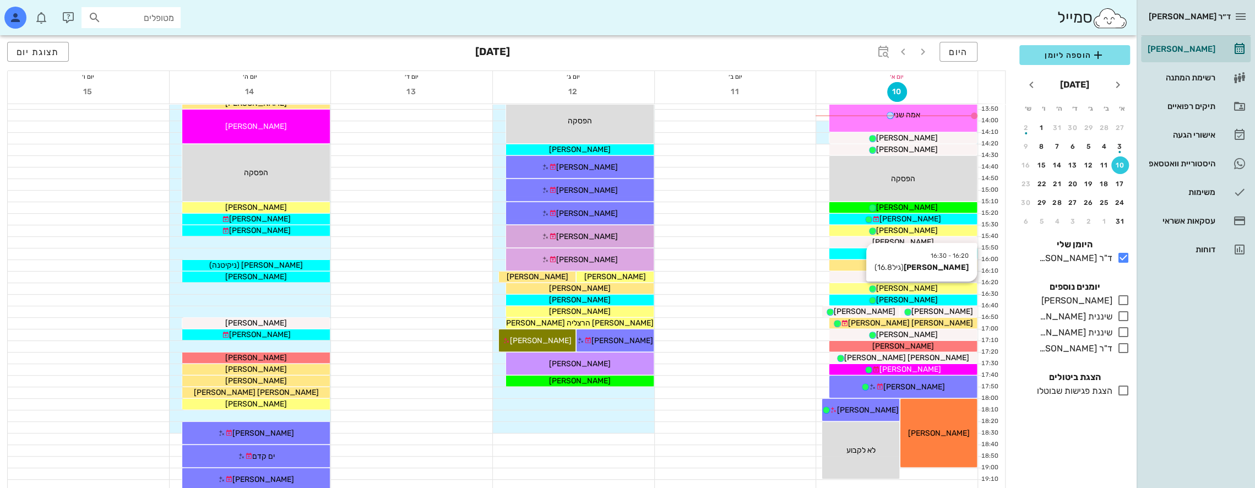
scroll to position [312, 0]
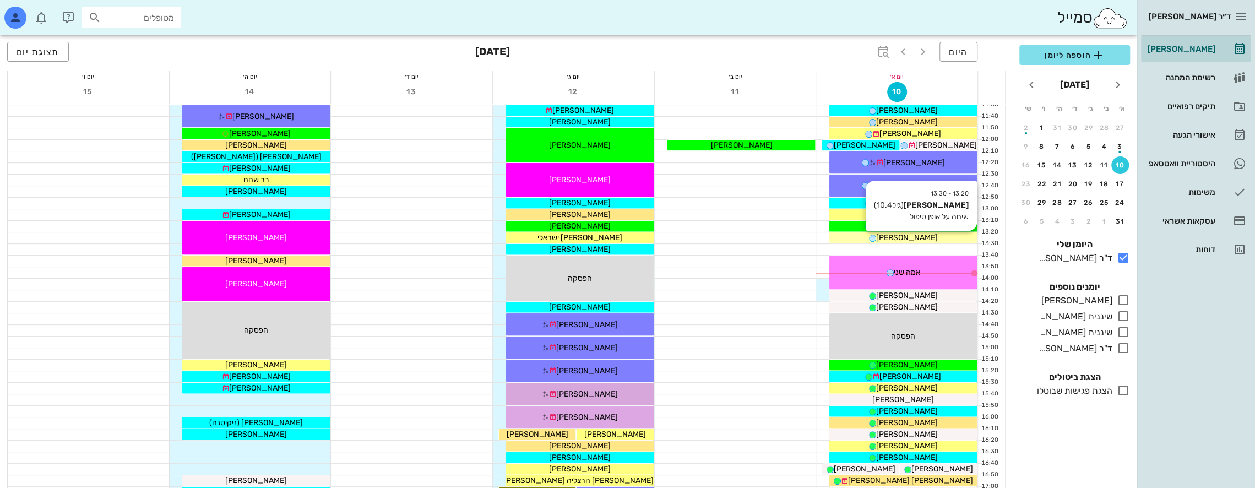
click at [920, 238] on span "[PERSON_NAME]" at bounding box center [907, 237] width 62 height 9
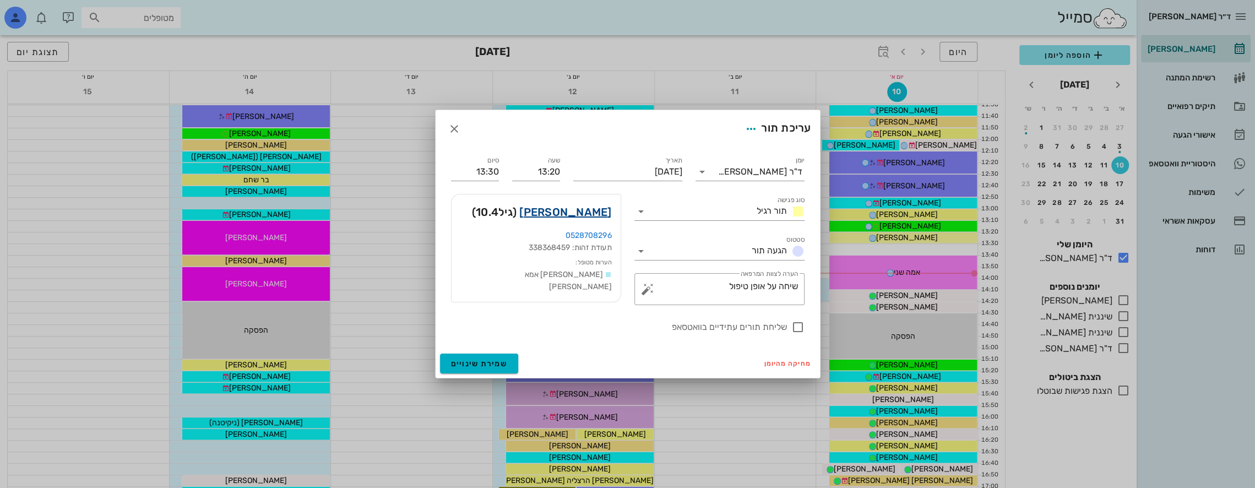
click at [593, 215] on link "[PERSON_NAME]" at bounding box center [565, 212] width 92 height 18
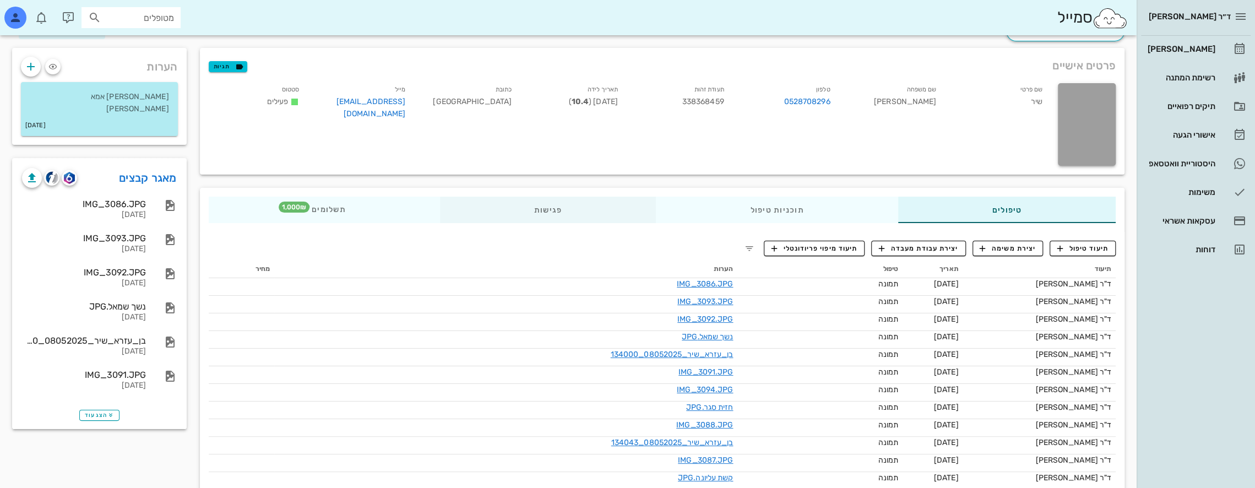
scroll to position [55, 0]
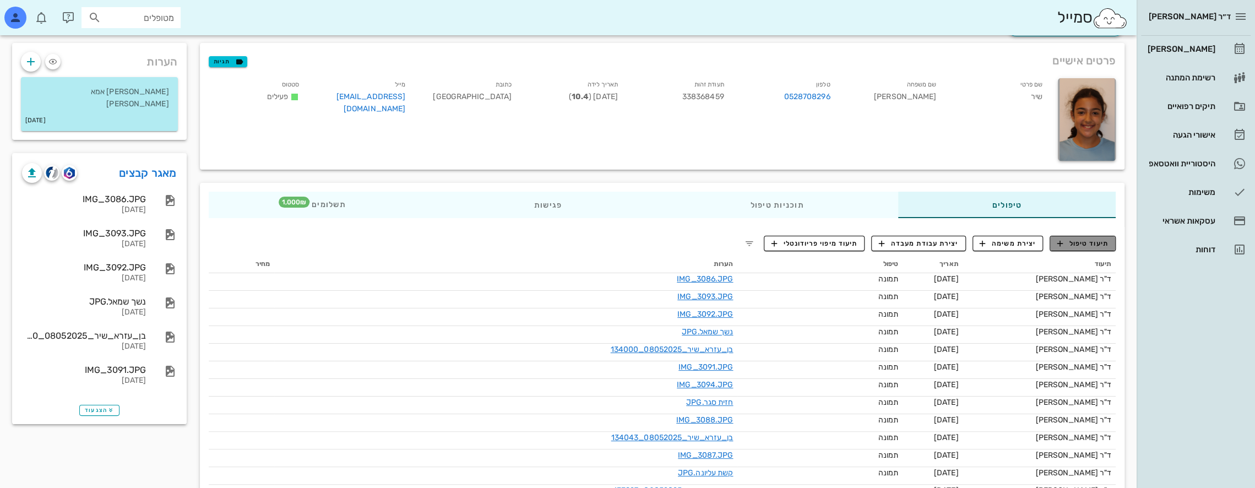
click at [1091, 244] on span "תיעוד טיפול" at bounding box center [1082, 243] width 51 height 10
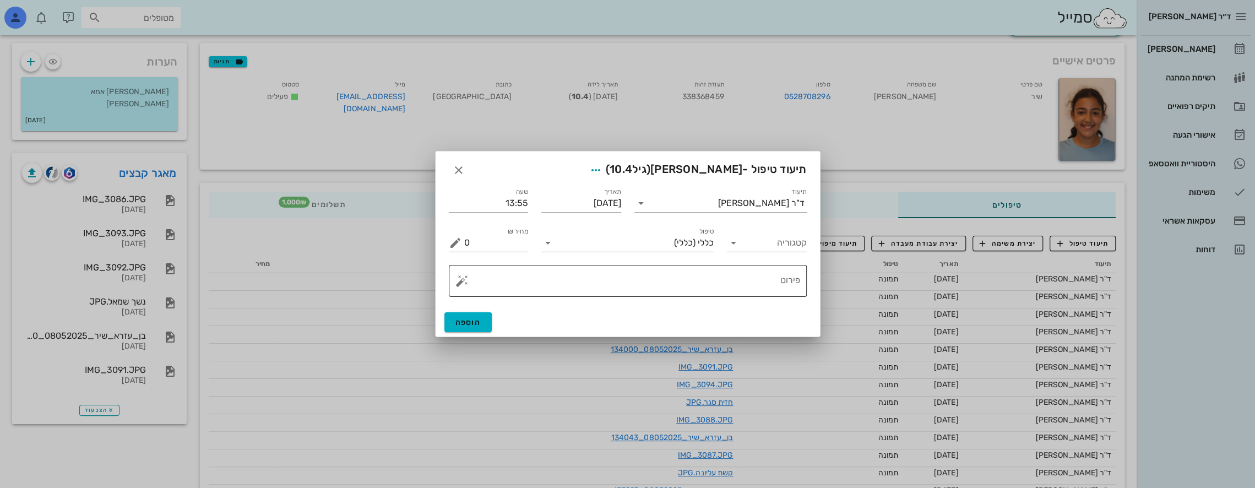
click at [720, 293] on textarea "פירוט" at bounding box center [632, 283] width 336 height 26
type textarea "a"
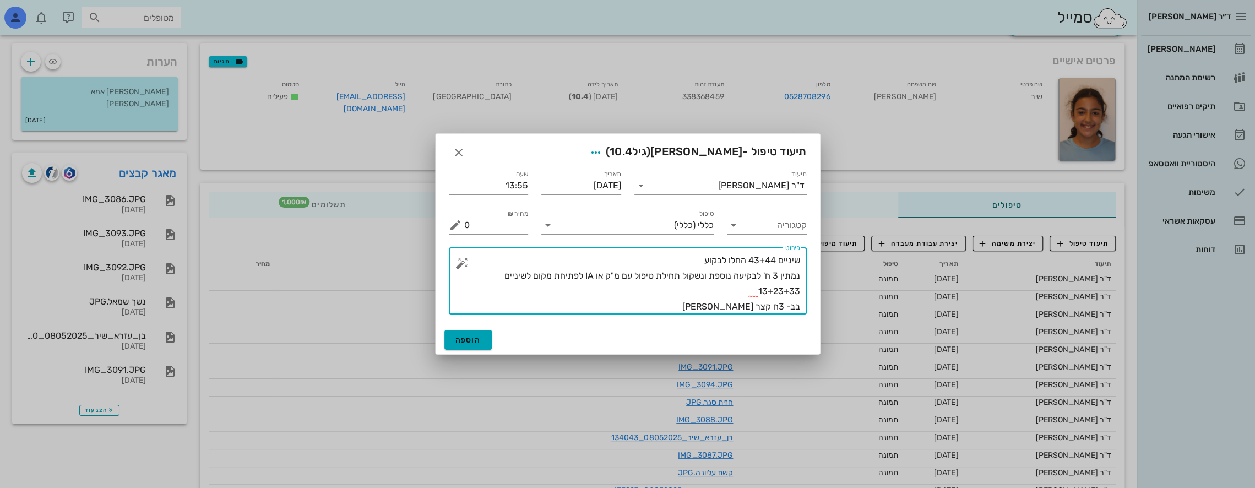
type textarea "שיניים 43+44 החלו לבקוע נמתין 3 ח' לבקיעה נוספת ונשקול תחילת טיפול עם מ"ק או IA…"
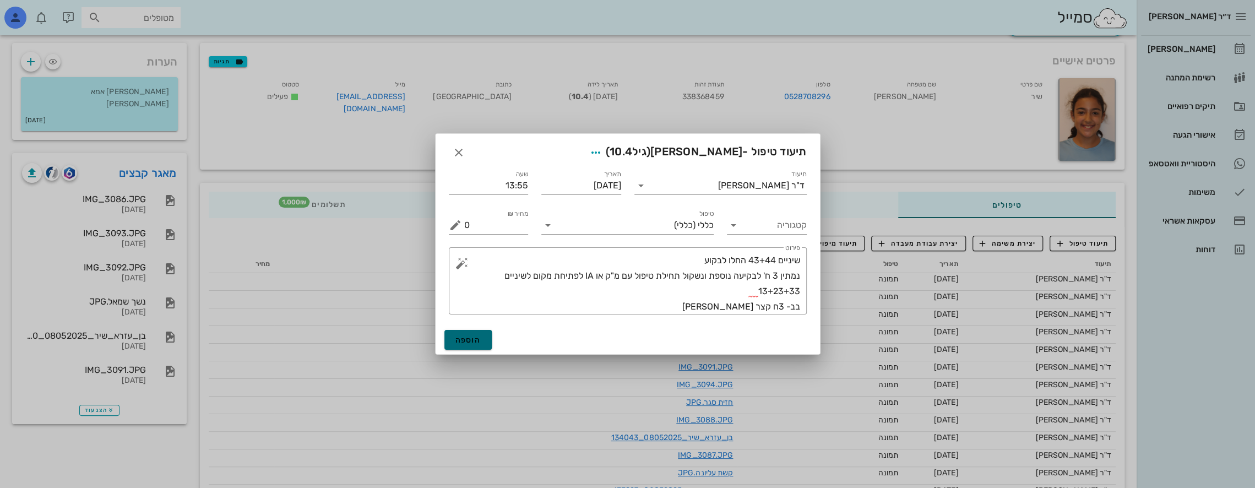
click at [468, 334] on button "הוספה" at bounding box center [468, 340] width 48 height 20
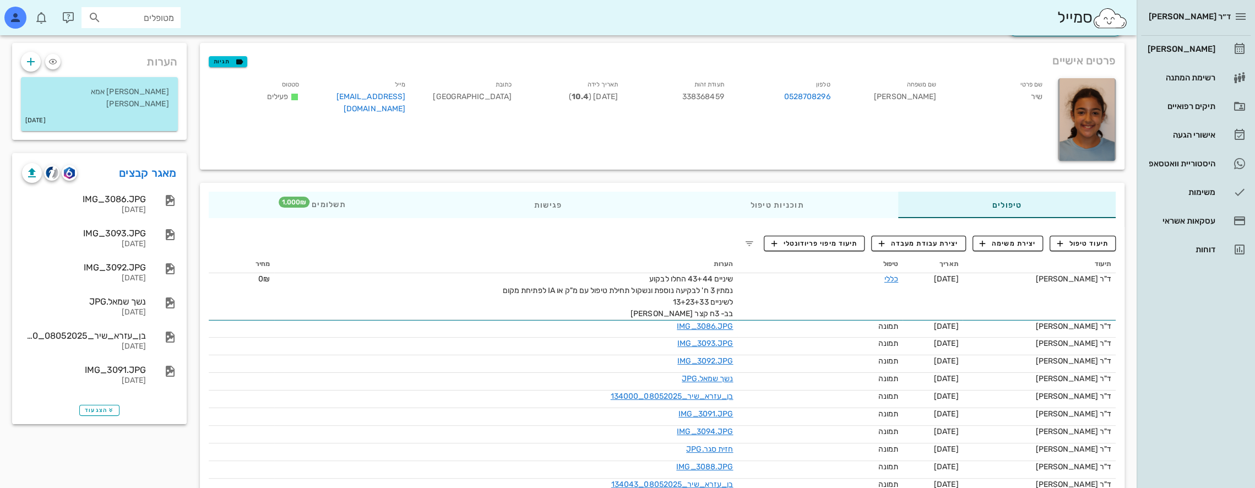
drag, startPoint x: 344, startPoint y: 312, endPoint x: 161, endPoint y: 473, distance: 243.8
click at [1196, 42] on div "[PERSON_NAME]" at bounding box center [1180, 49] width 70 height 18
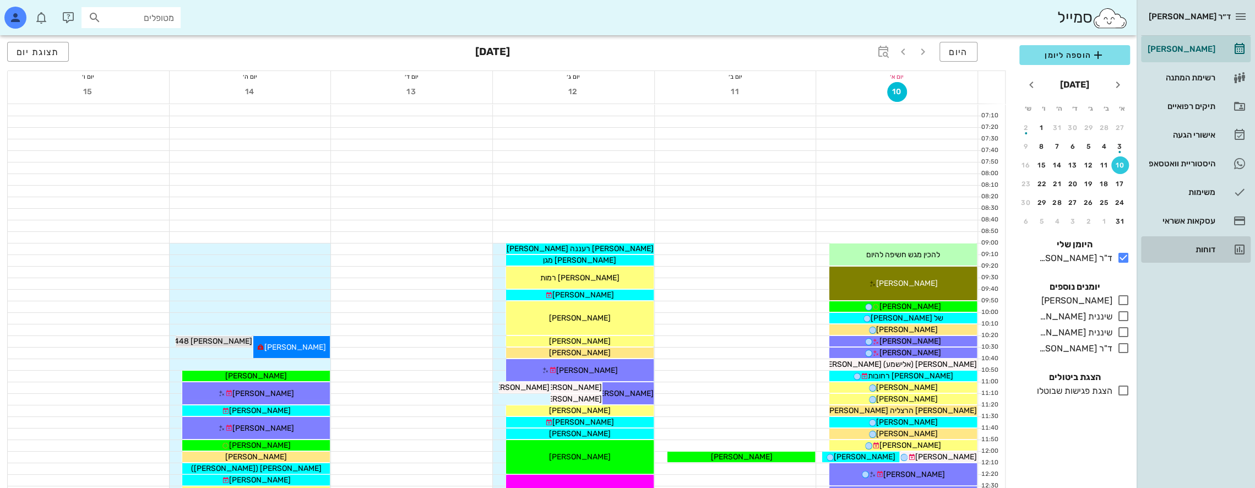
click at [1221, 244] on link "דוחות" at bounding box center [1196, 249] width 110 height 26
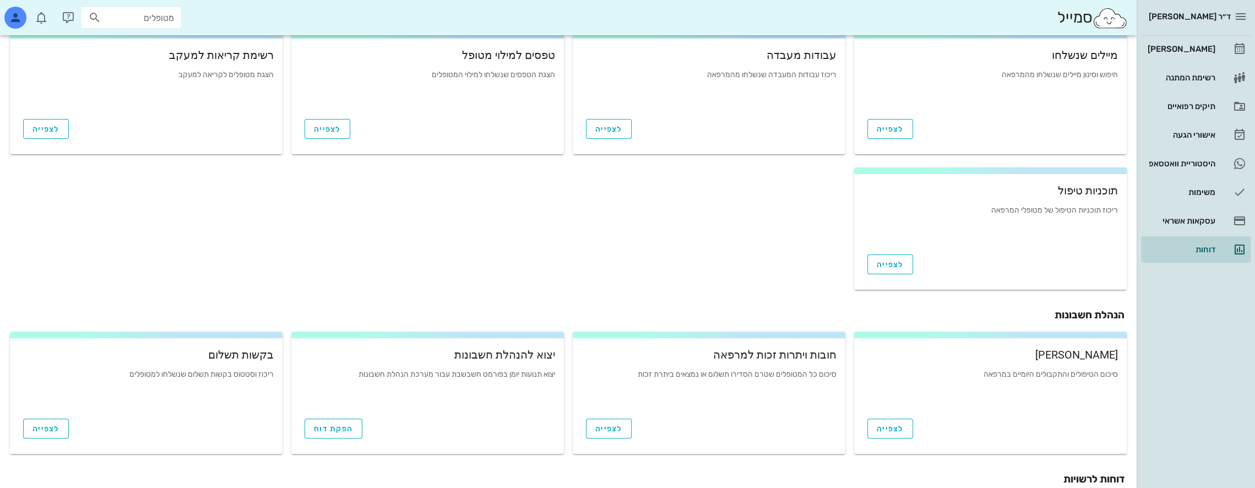
scroll to position [326, 0]
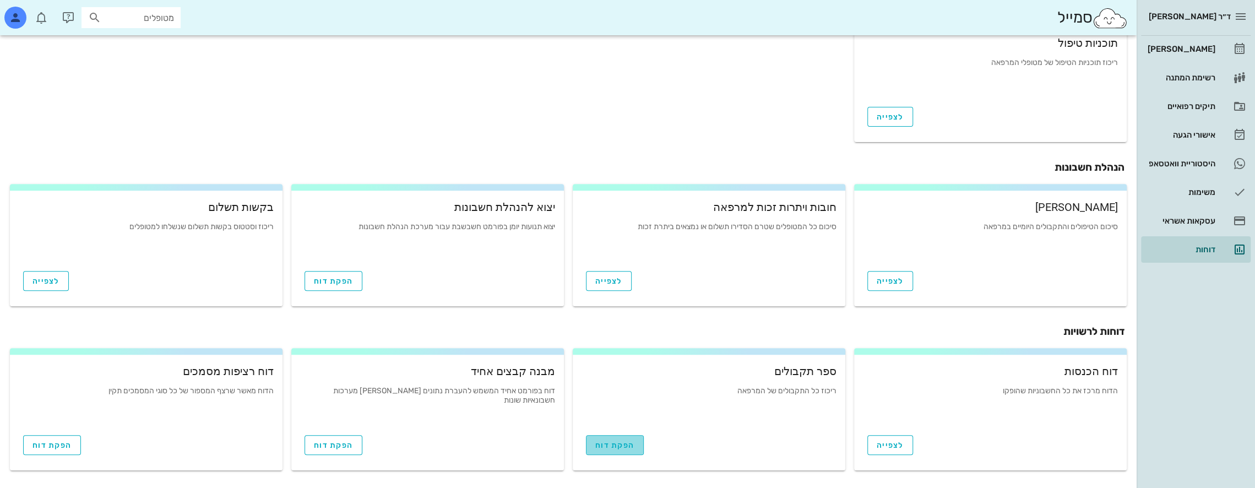
click at [610, 443] on span "הפקת דוח" at bounding box center [614, 444] width 39 height 9
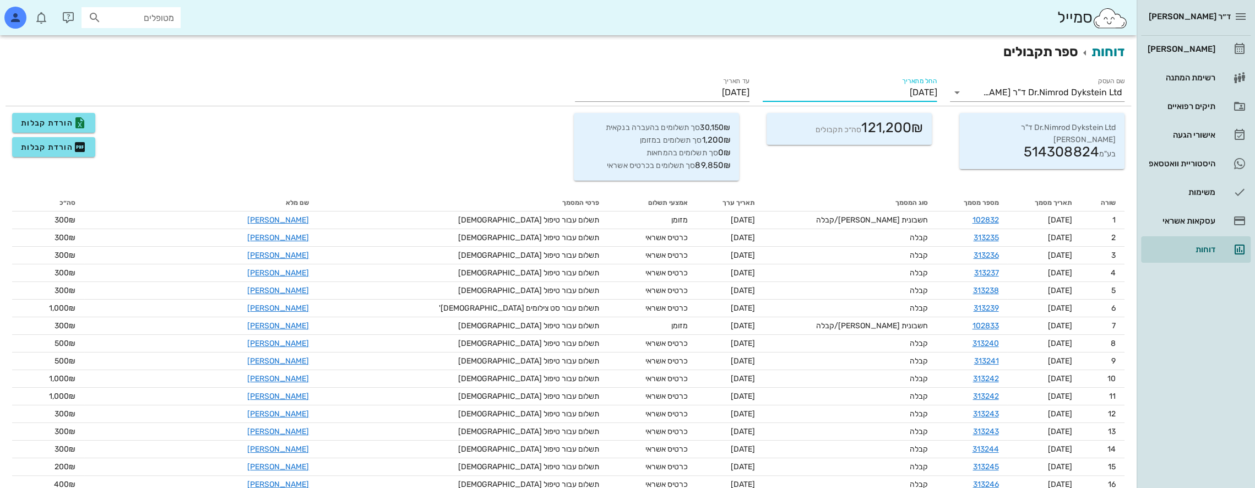
click at [896, 90] on input "[DATE]" at bounding box center [850, 93] width 175 height 18
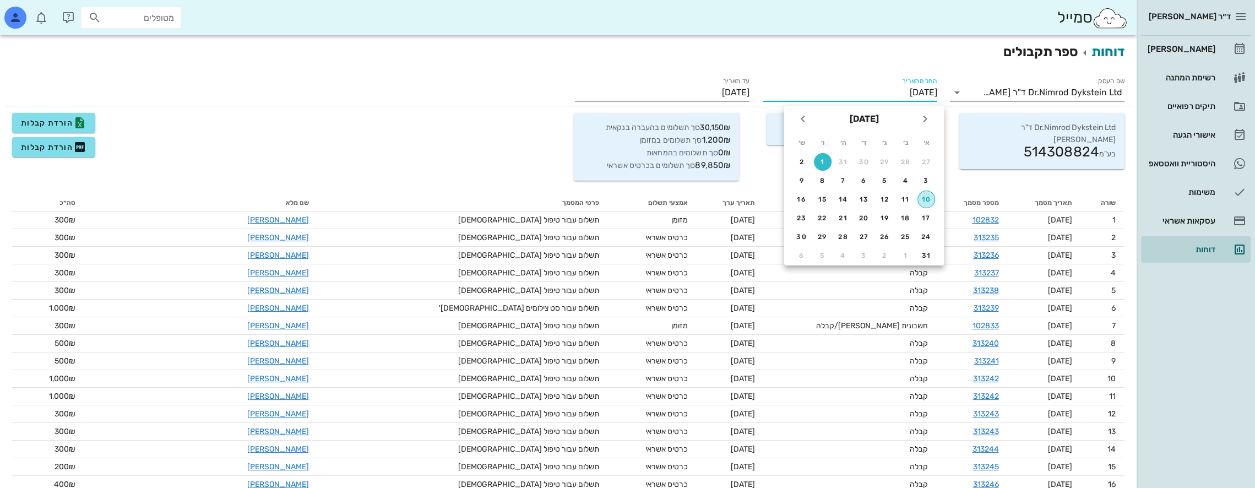
click at [923, 197] on div "10" at bounding box center [926, 199] width 17 height 8
type input "[DATE]"
